Goal: Information Seeking & Learning: Learn about a topic

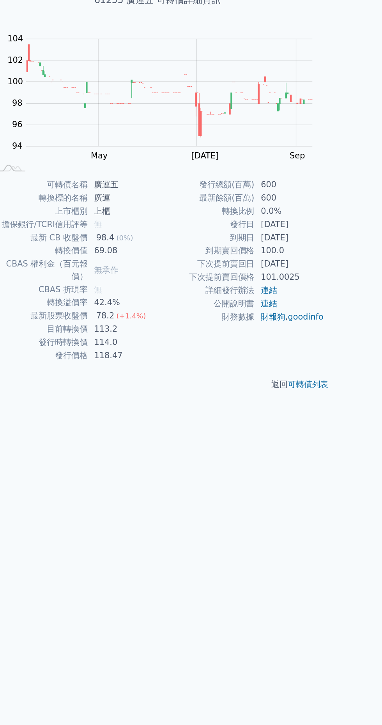
click at [279, 281] on link "連結" at bounding box center [276, 280] width 12 height 7
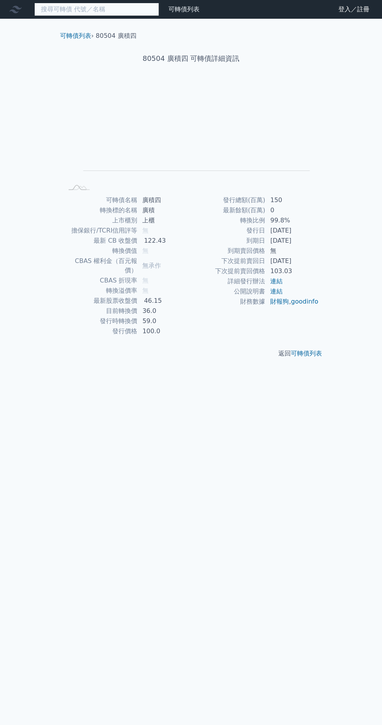
click at [115, 13] on input at bounding box center [96, 9] width 125 height 13
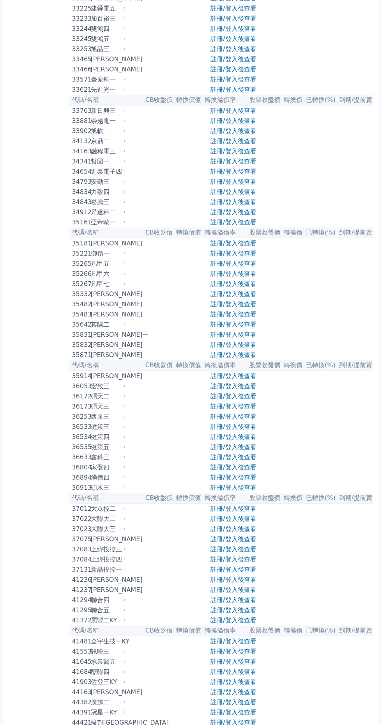
scroll to position [1379, 0]
